Goal: Register for event/course

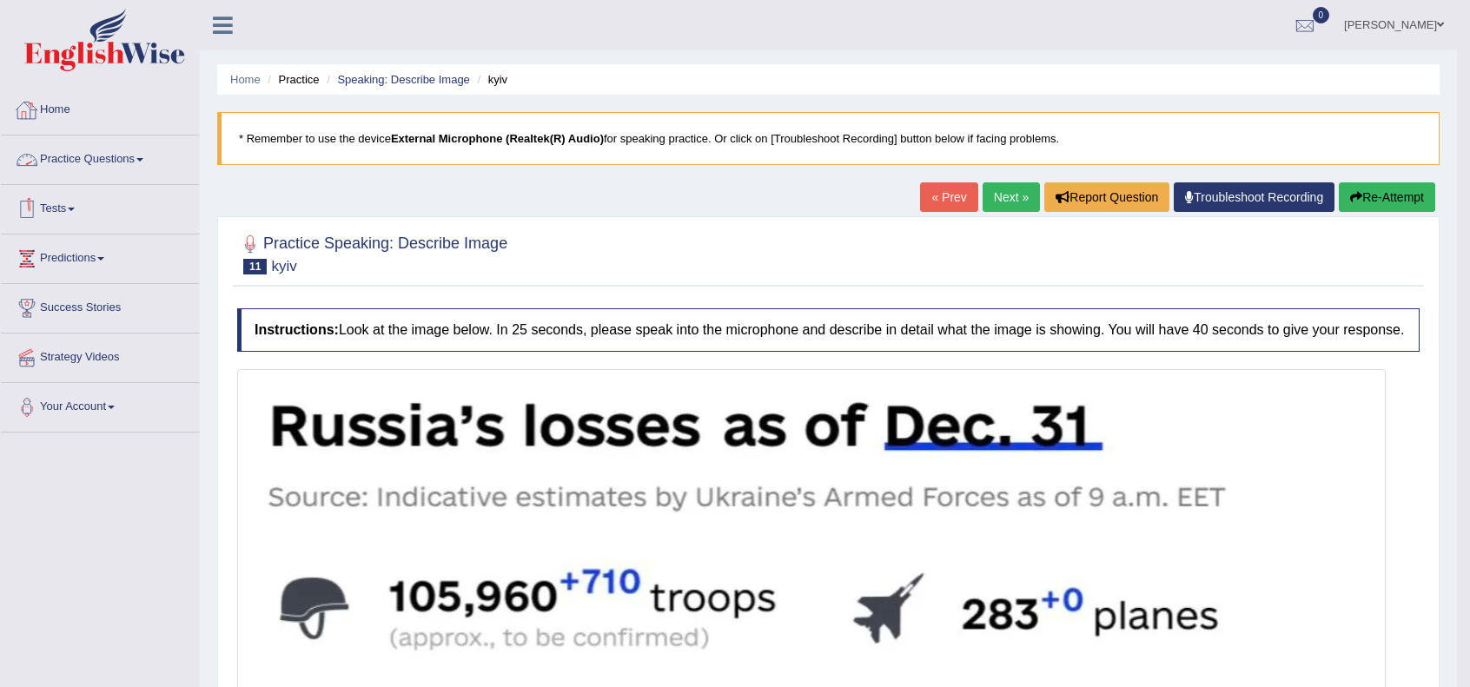
click at [60, 103] on link "Home" at bounding box center [100, 107] width 198 height 43
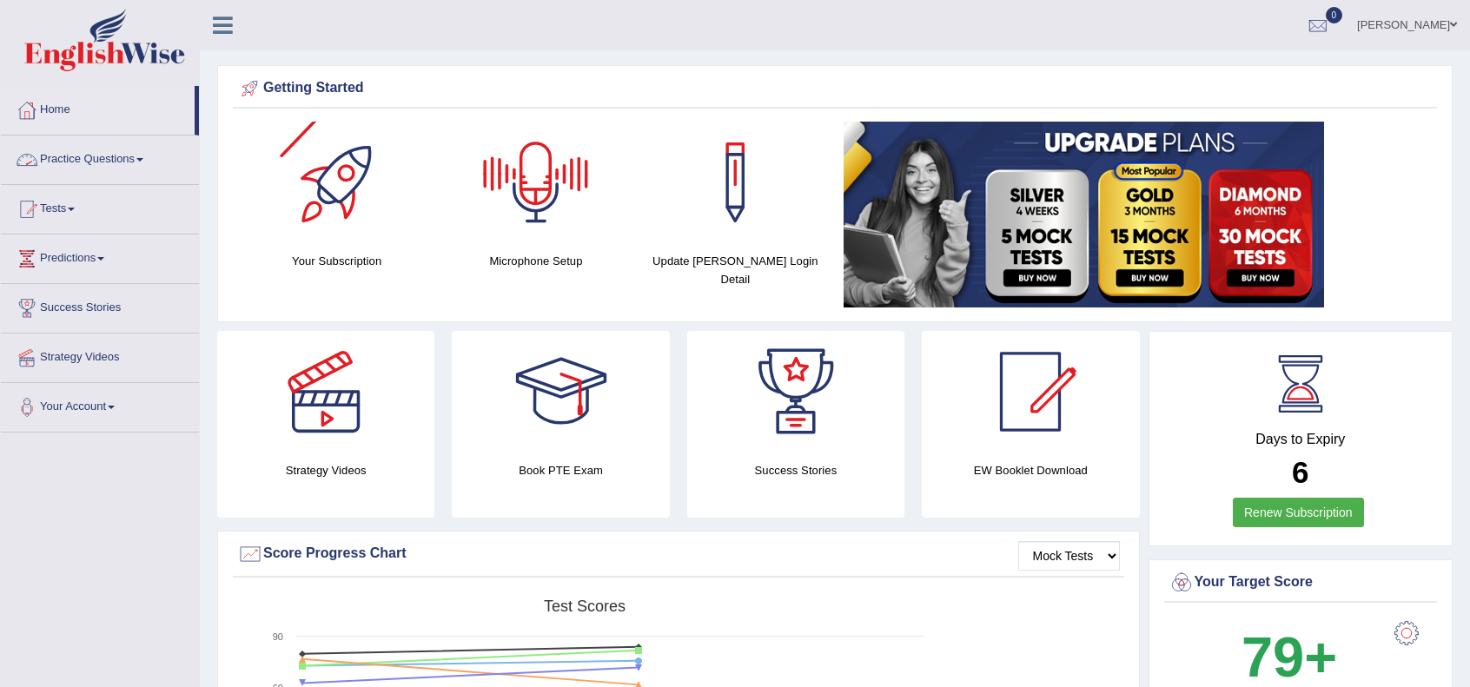
click at [138, 162] on link "Practice Questions" at bounding box center [100, 156] width 198 height 43
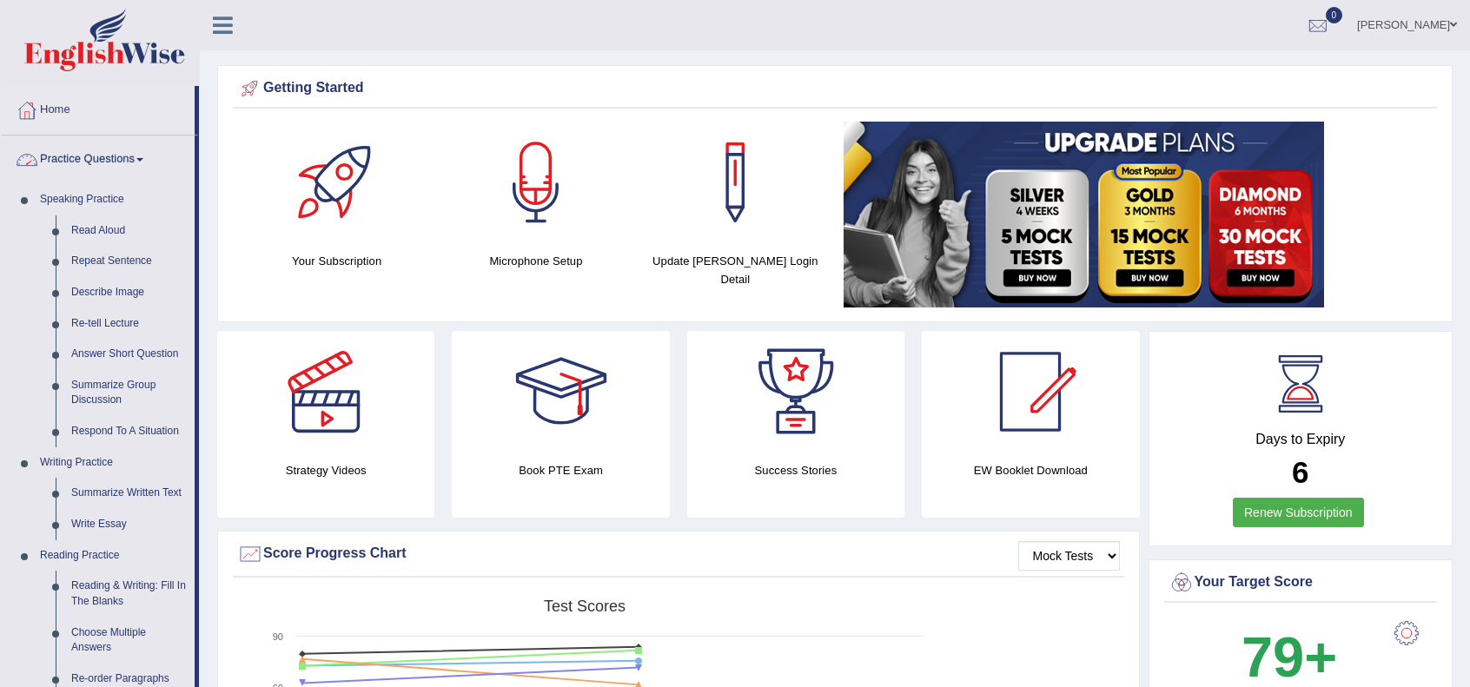
click at [69, 155] on link "Practice Questions" at bounding box center [98, 156] width 194 height 43
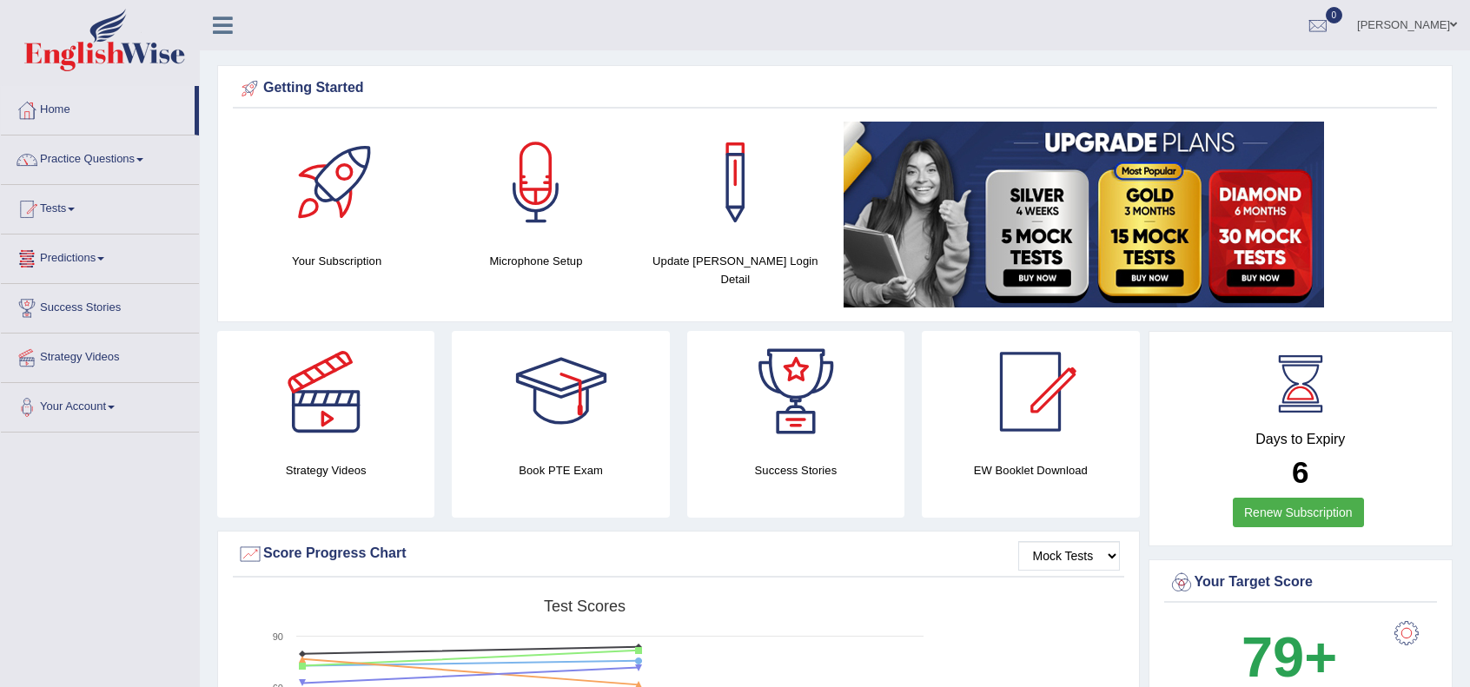
click at [66, 211] on link "Tests" at bounding box center [100, 206] width 198 height 43
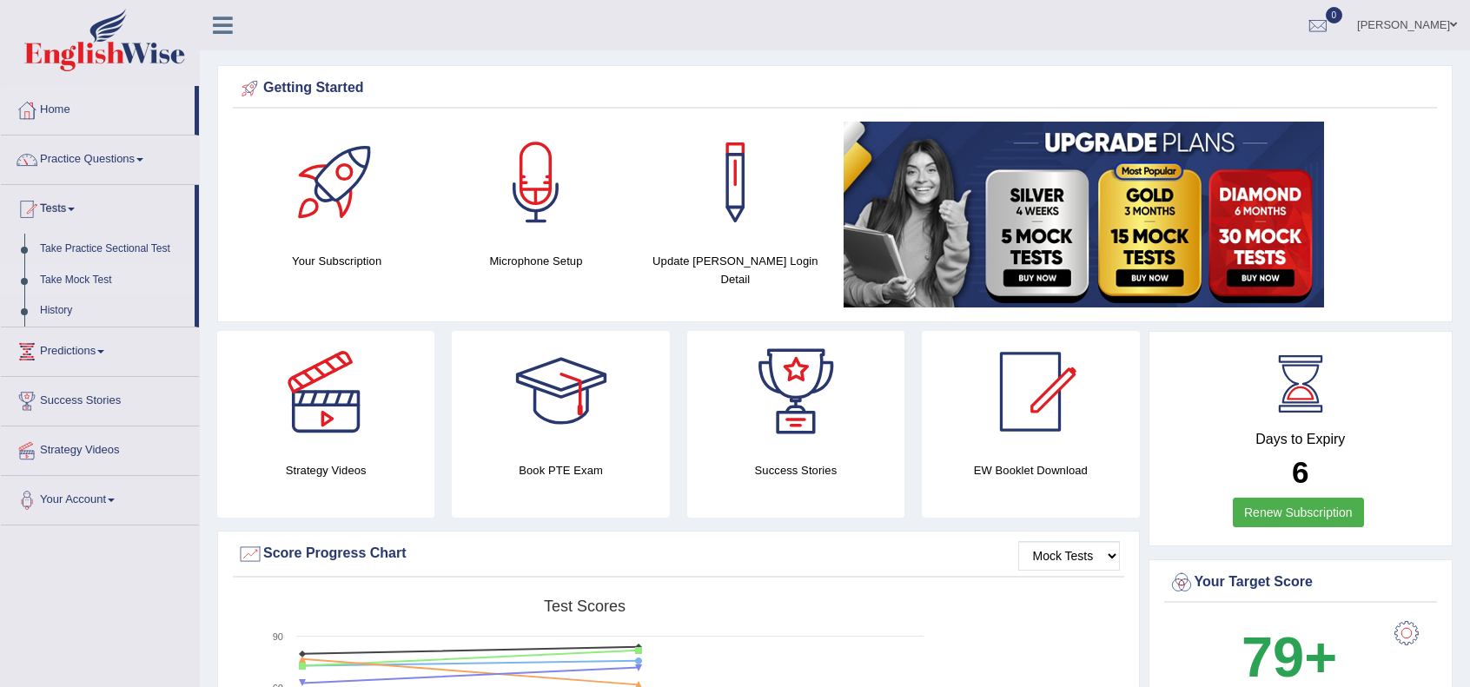
click at [87, 277] on link "Take Mock Test" at bounding box center [113, 280] width 162 height 31
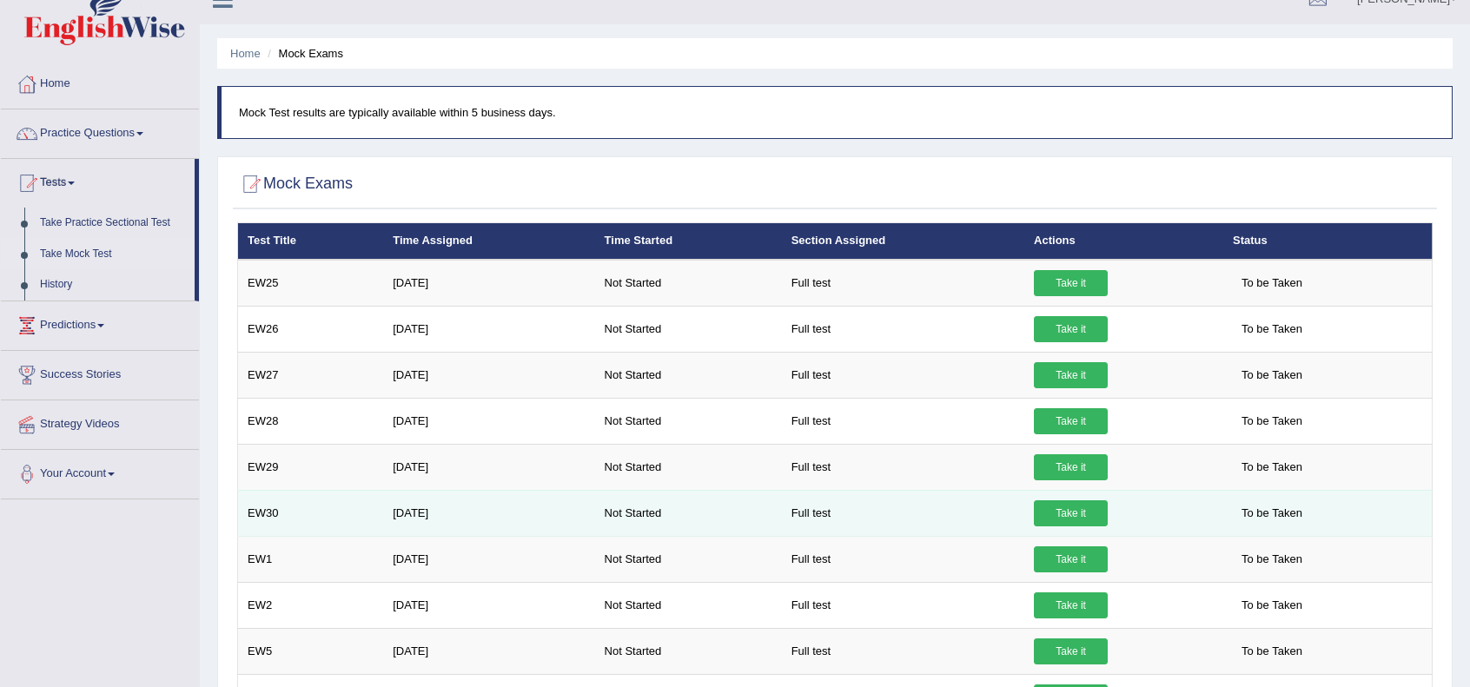
scroll to position [57, 0]
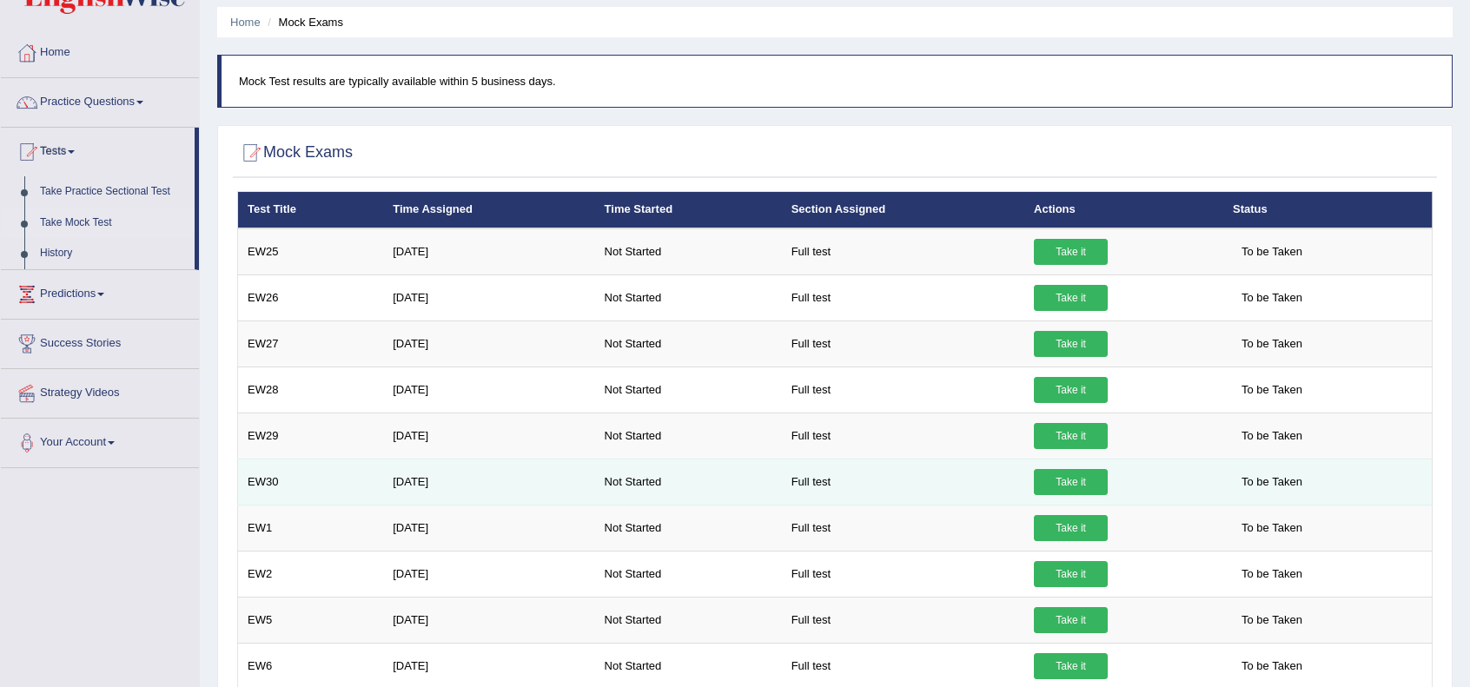
click at [1056, 480] on link "Take it" at bounding box center [1071, 482] width 74 height 26
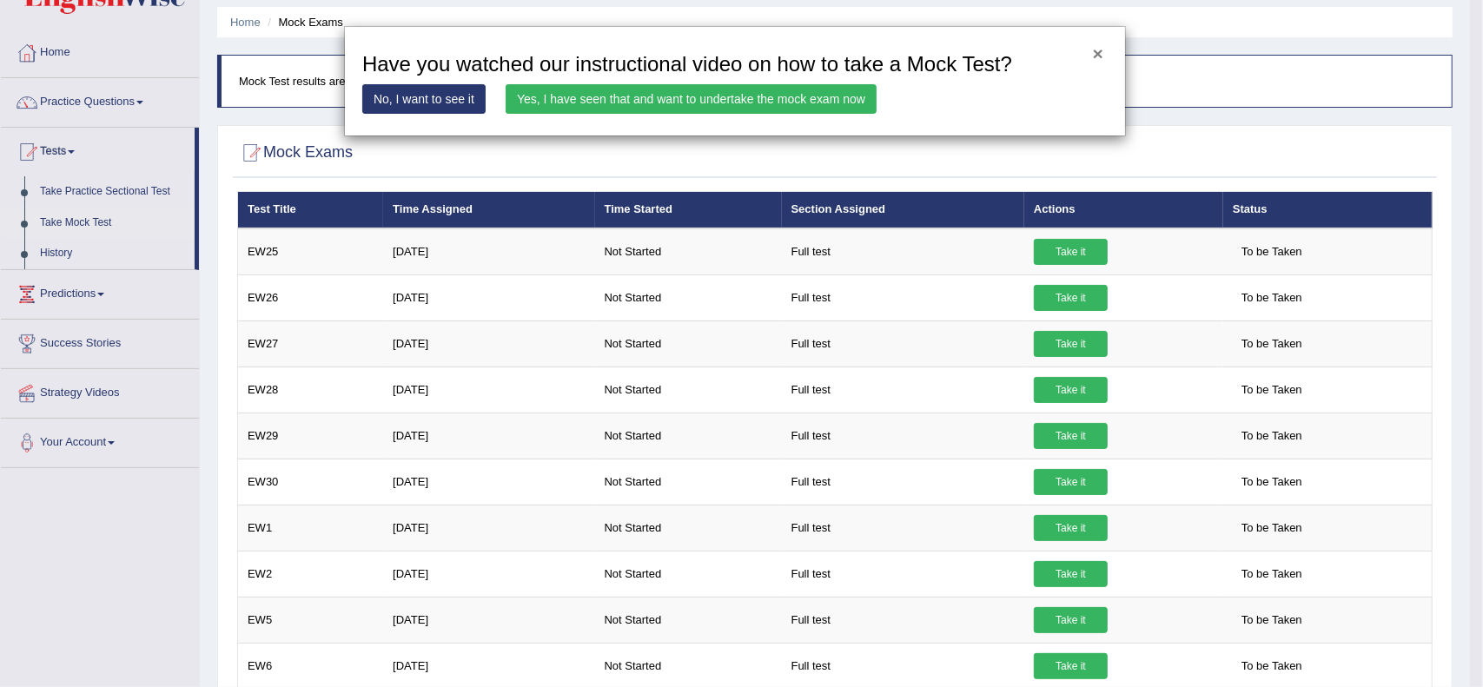
click at [1099, 56] on button "×" at bounding box center [1098, 53] width 10 height 18
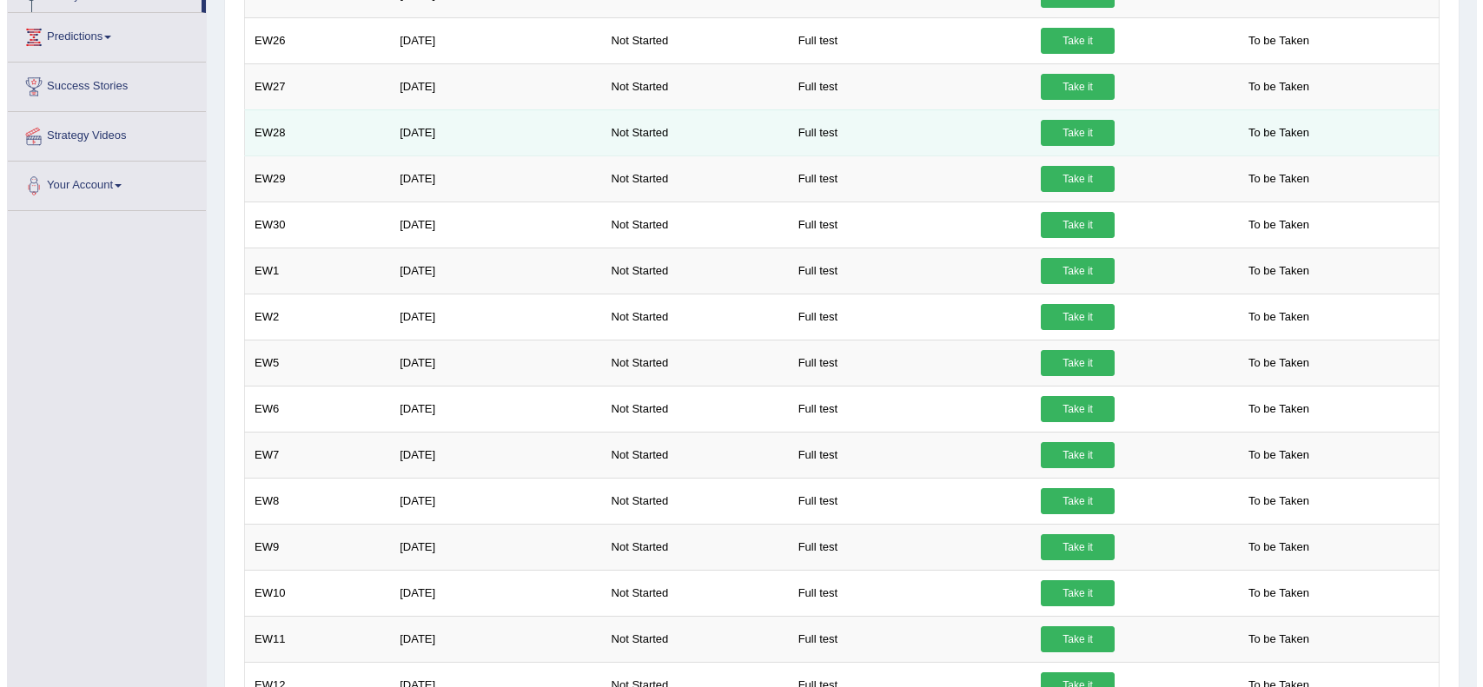
scroll to position [1195, 0]
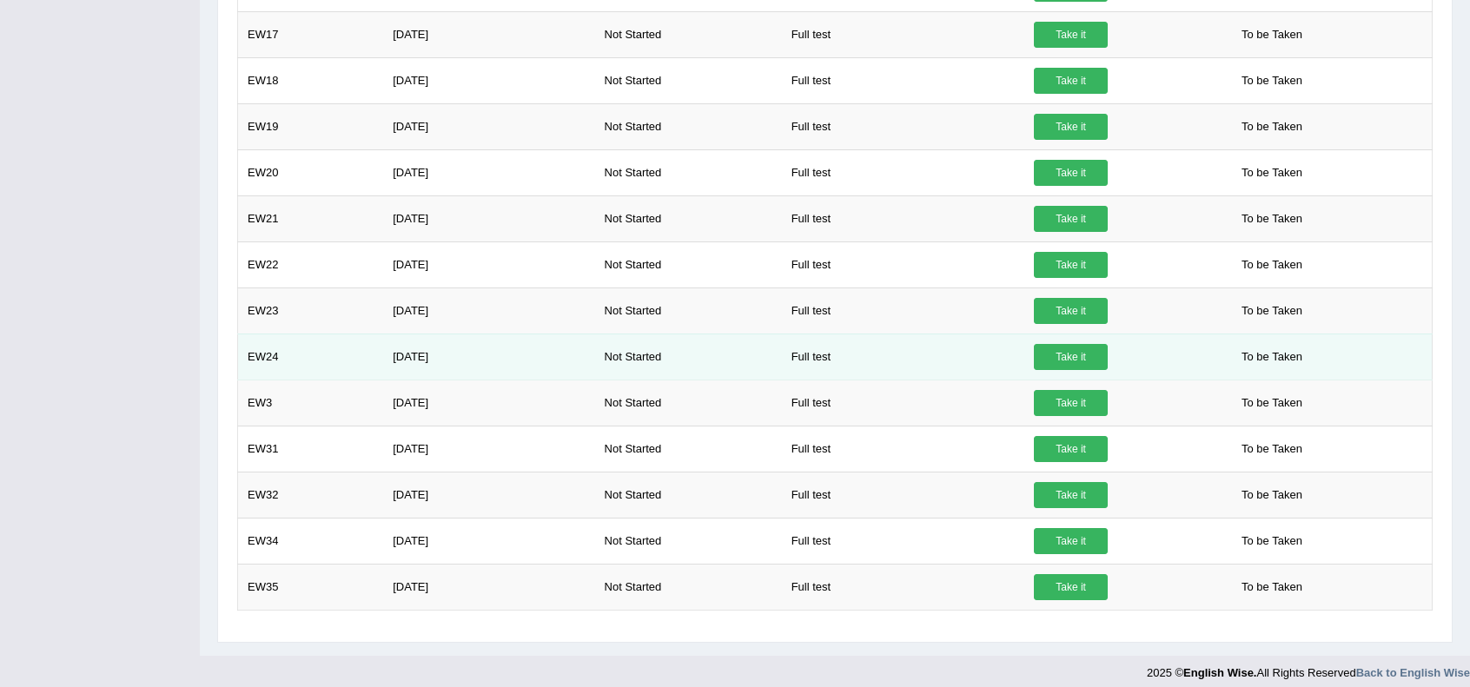
click at [1057, 351] on link "Take it" at bounding box center [1071, 357] width 74 height 26
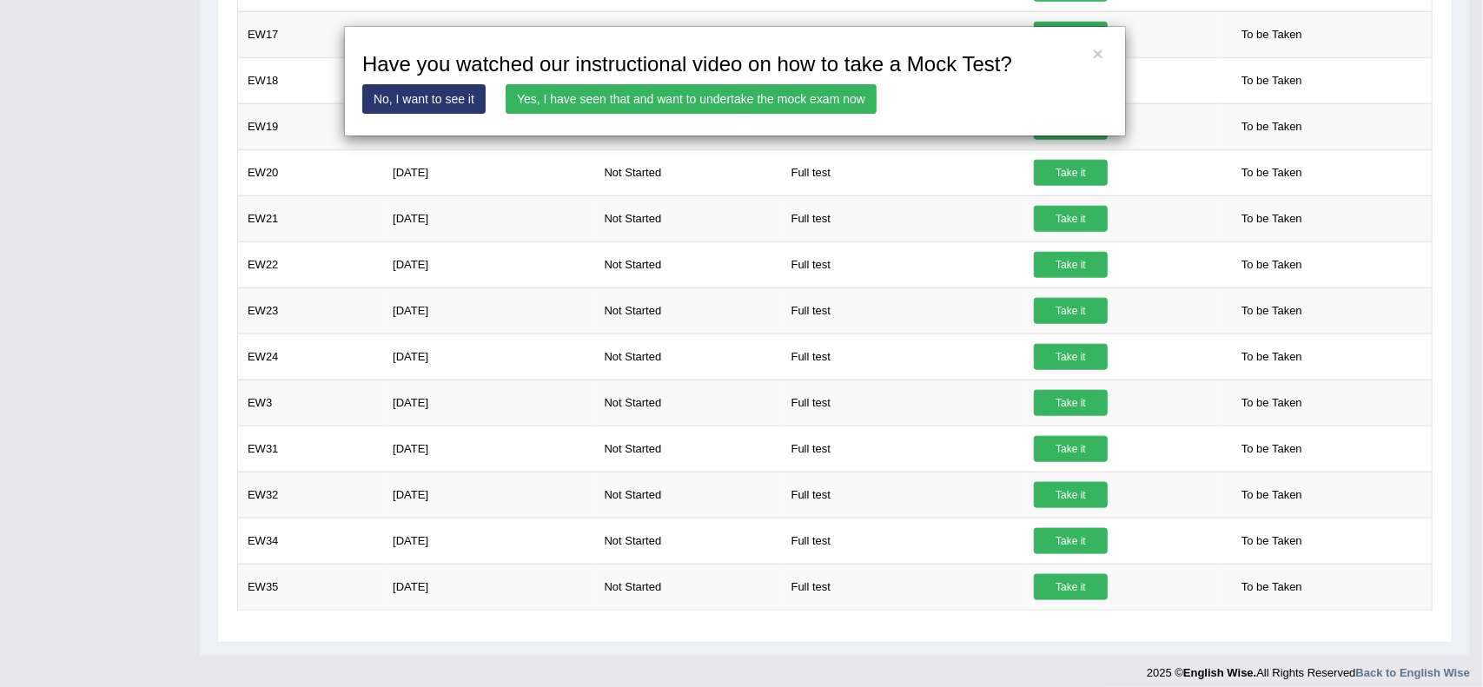
click at [559, 100] on link "Yes, I have seen that and want to undertake the mock exam now" at bounding box center [690, 99] width 371 height 30
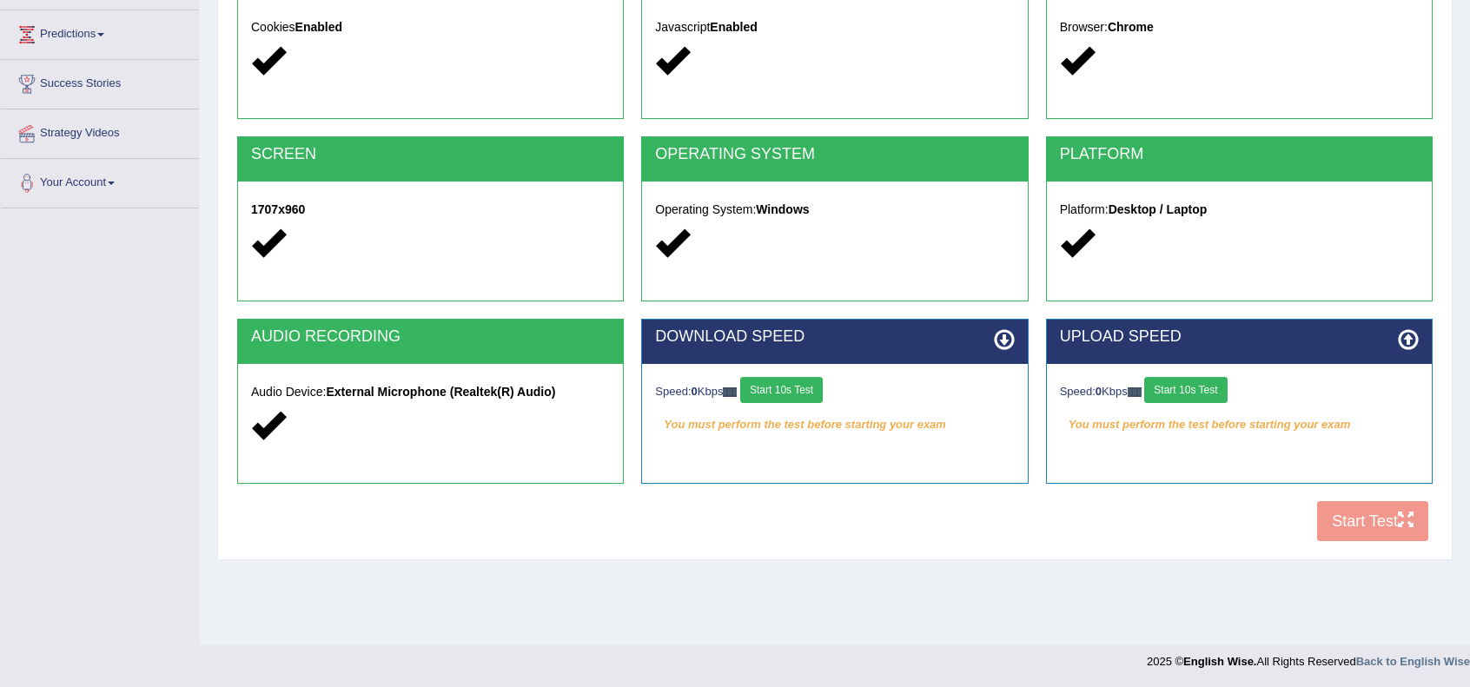
scroll to position [224, 0]
click at [784, 378] on button "Start 10s Test" at bounding box center [781, 390] width 83 height 26
click at [1166, 392] on button "Start 10s Test" at bounding box center [1185, 390] width 83 height 26
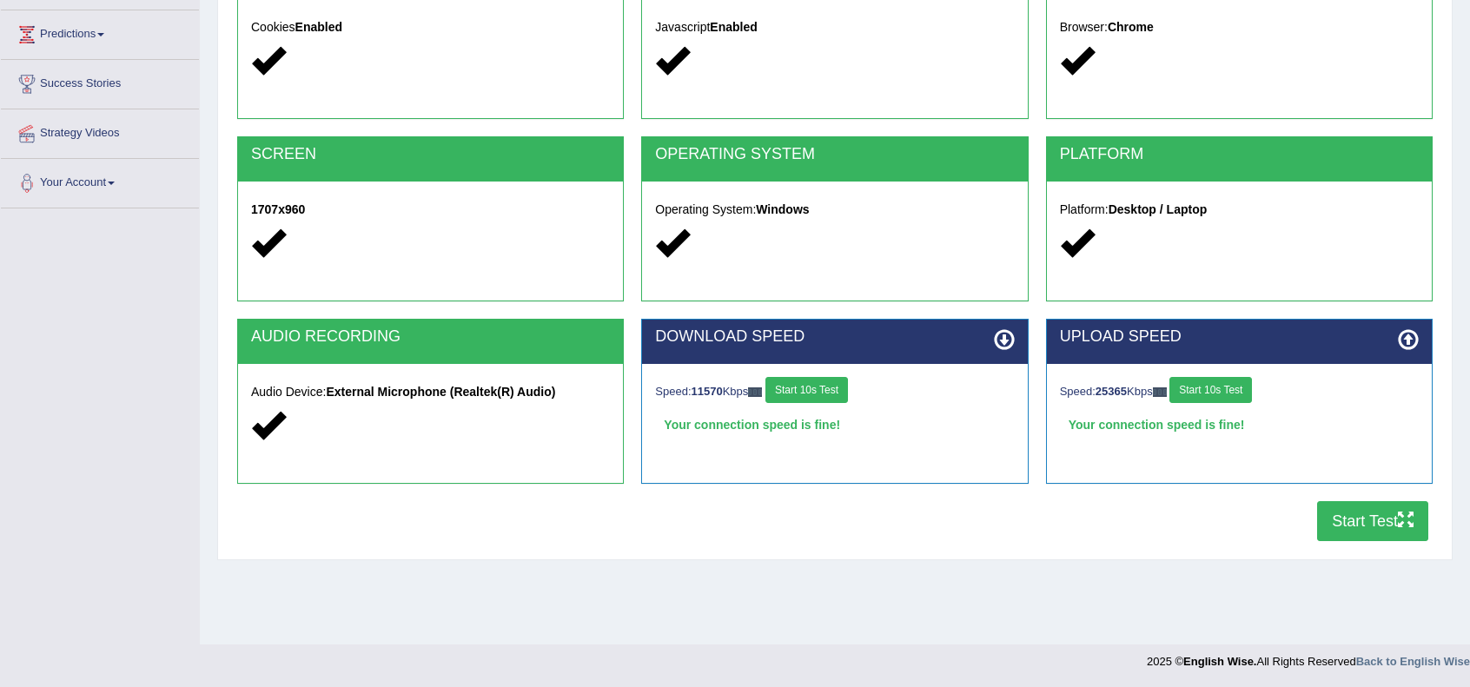
click at [1377, 525] on button "Start Test" at bounding box center [1372, 521] width 111 height 40
